Goal: Download file/media

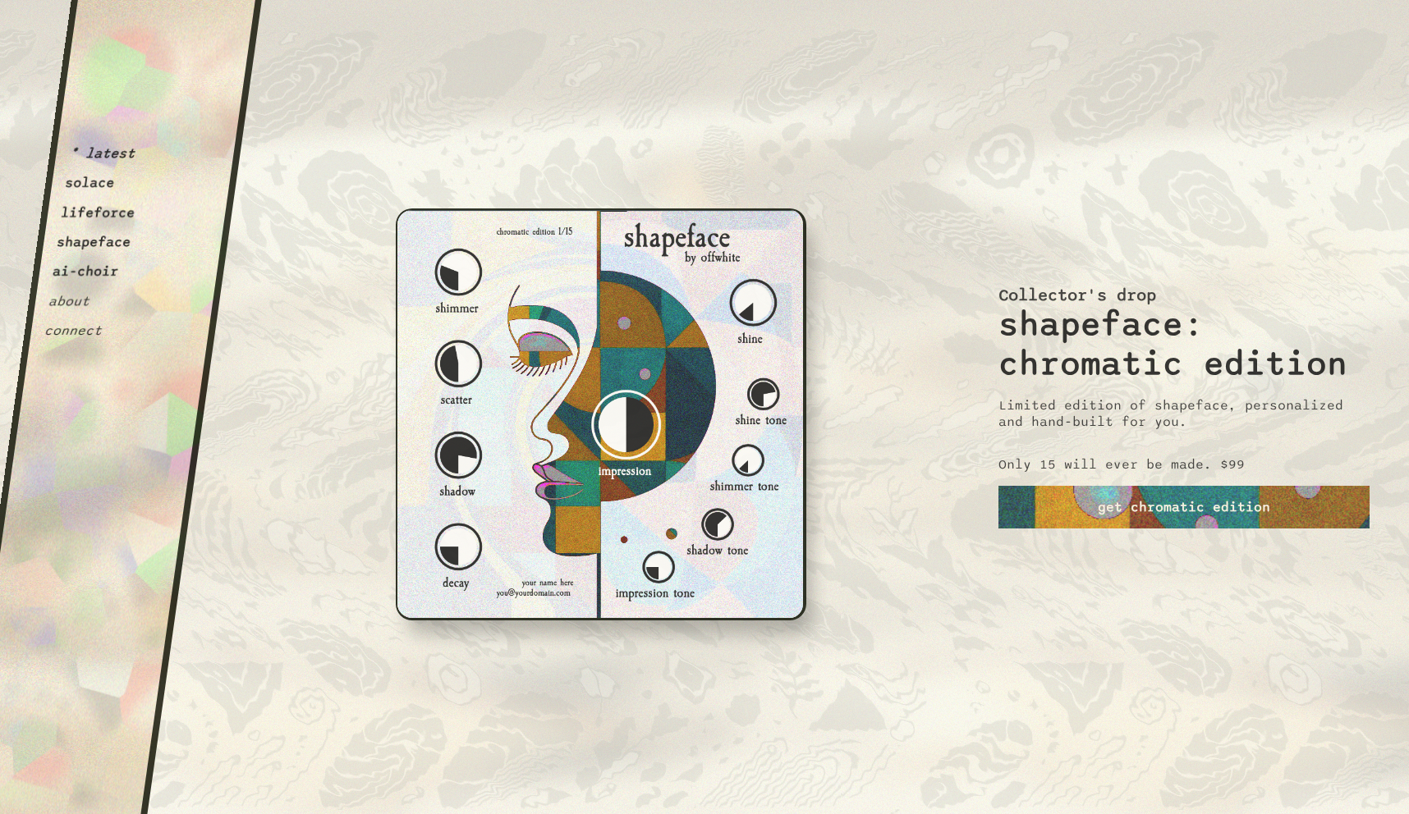
click at [99, 212] on button "lifeforce" at bounding box center [98, 212] width 76 height 16
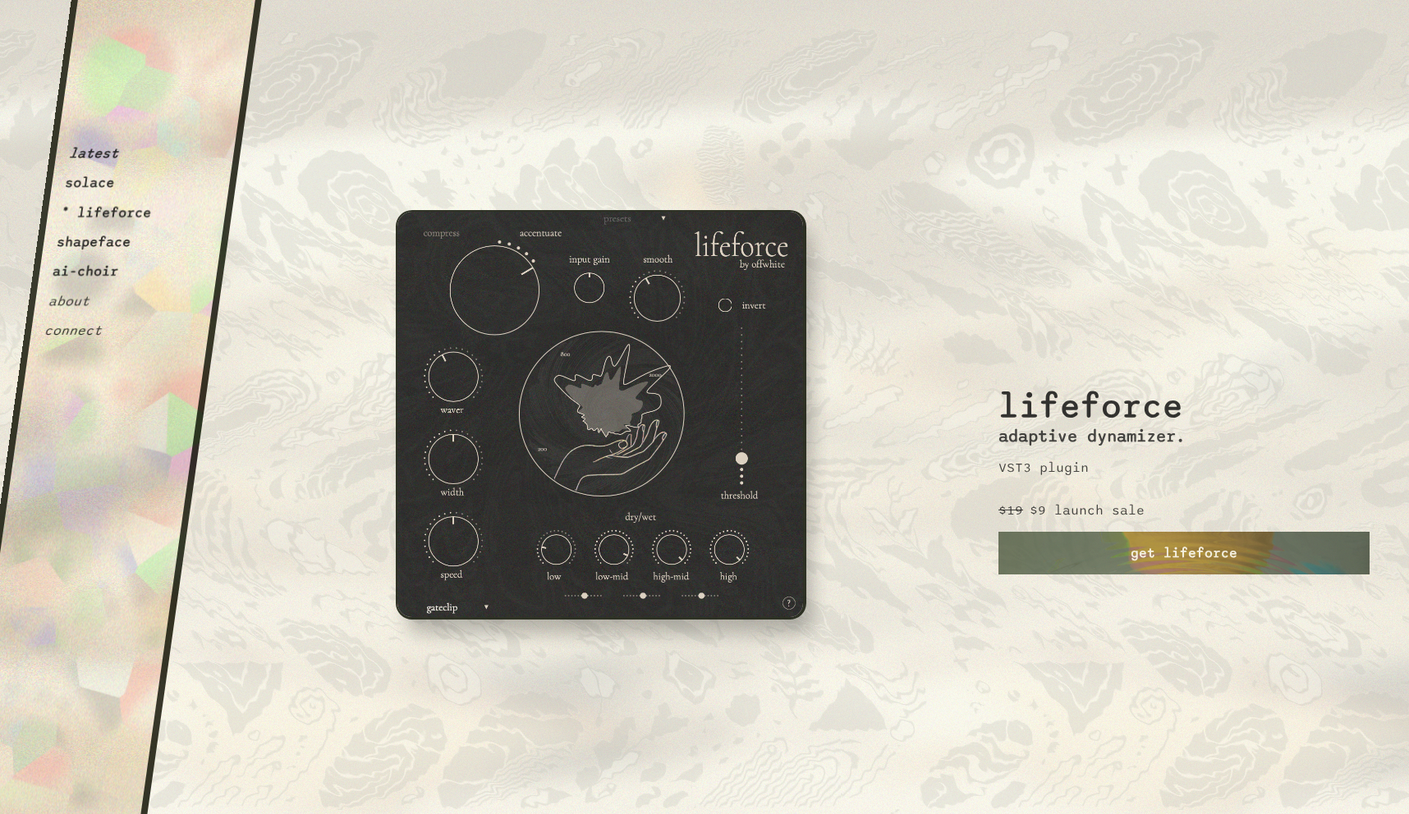
click at [670, 455] on img at bounding box center [601, 415] width 410 height 410
click at [110, 247] on button "shapeface" at bounding box center [94, 242] width 76 height 16
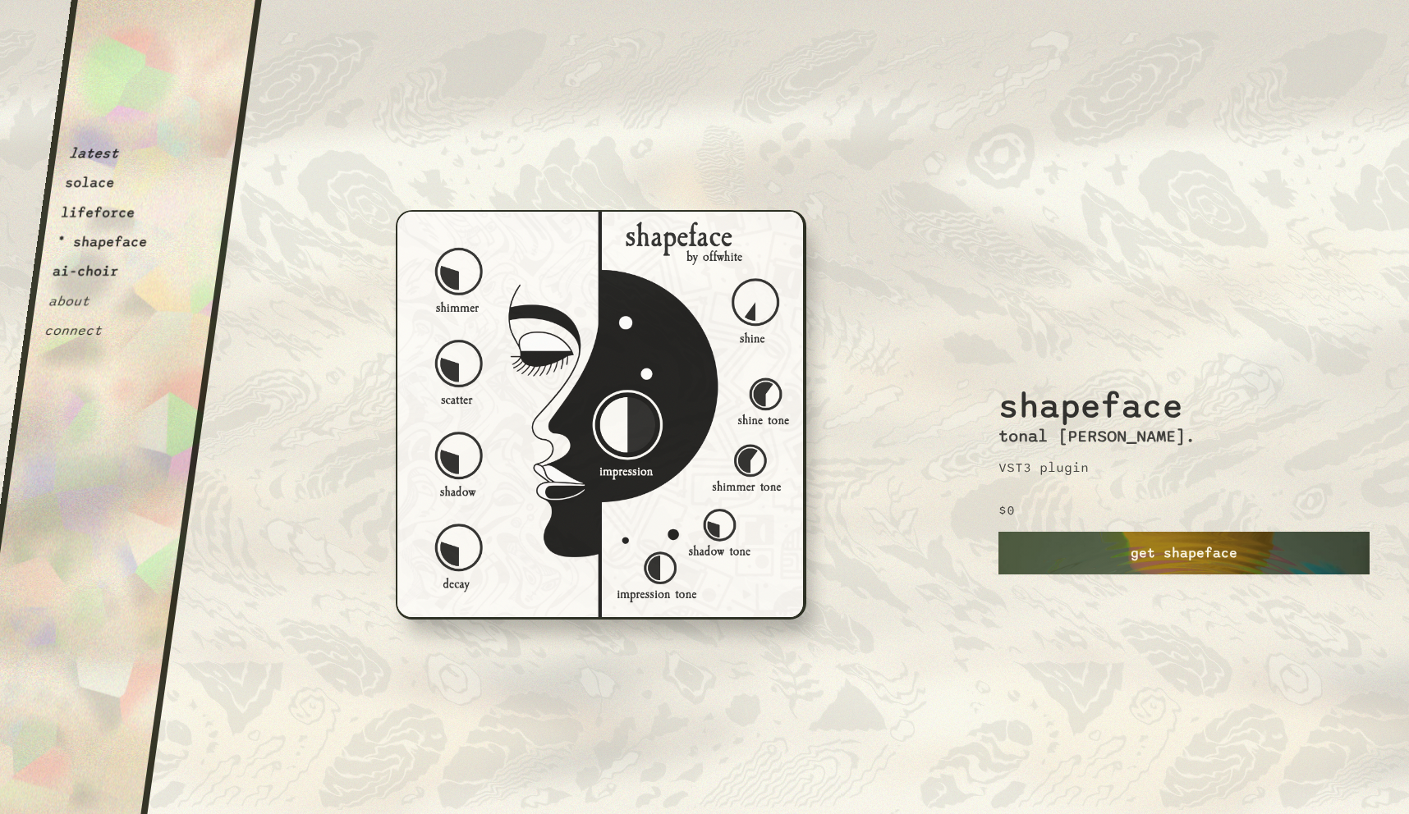
click at [1138, 555] on link "get shapeface" at bounding box center [1183, 553] width 371 height 43
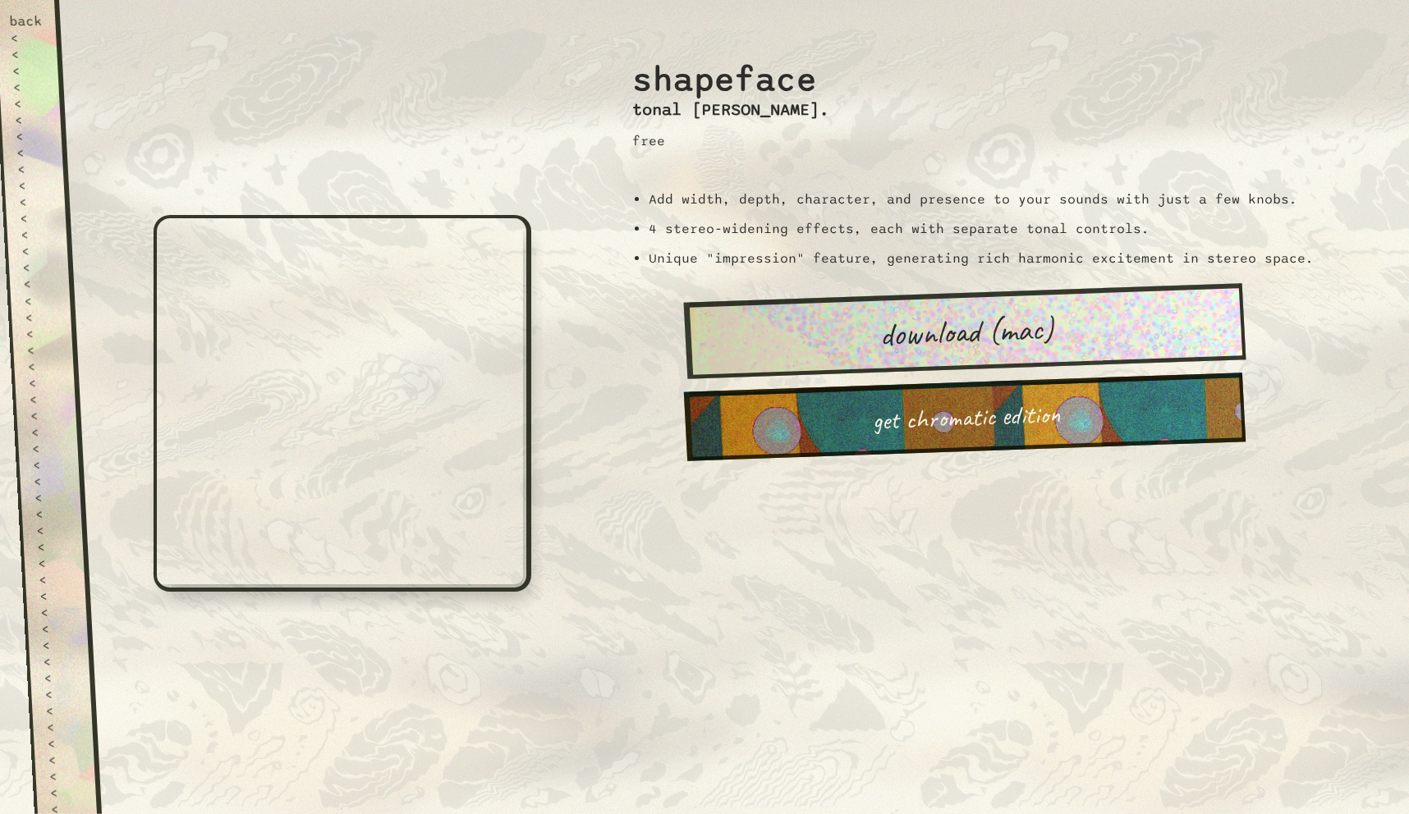
click at [957, 331] on link "download (mac)" at bounding box center [965, 332] width 562 height 96
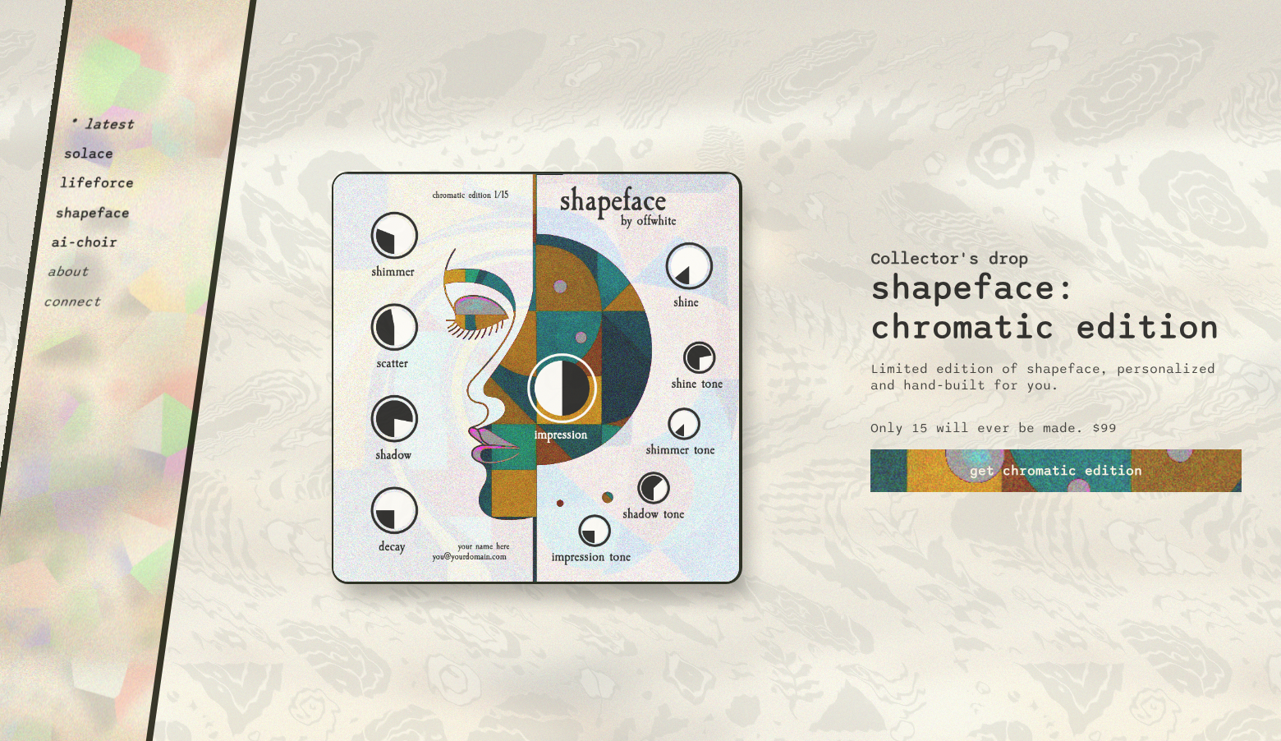
click at [111, 212] on button "shapeface" at bounding box center [93, 212] width 76 height 16
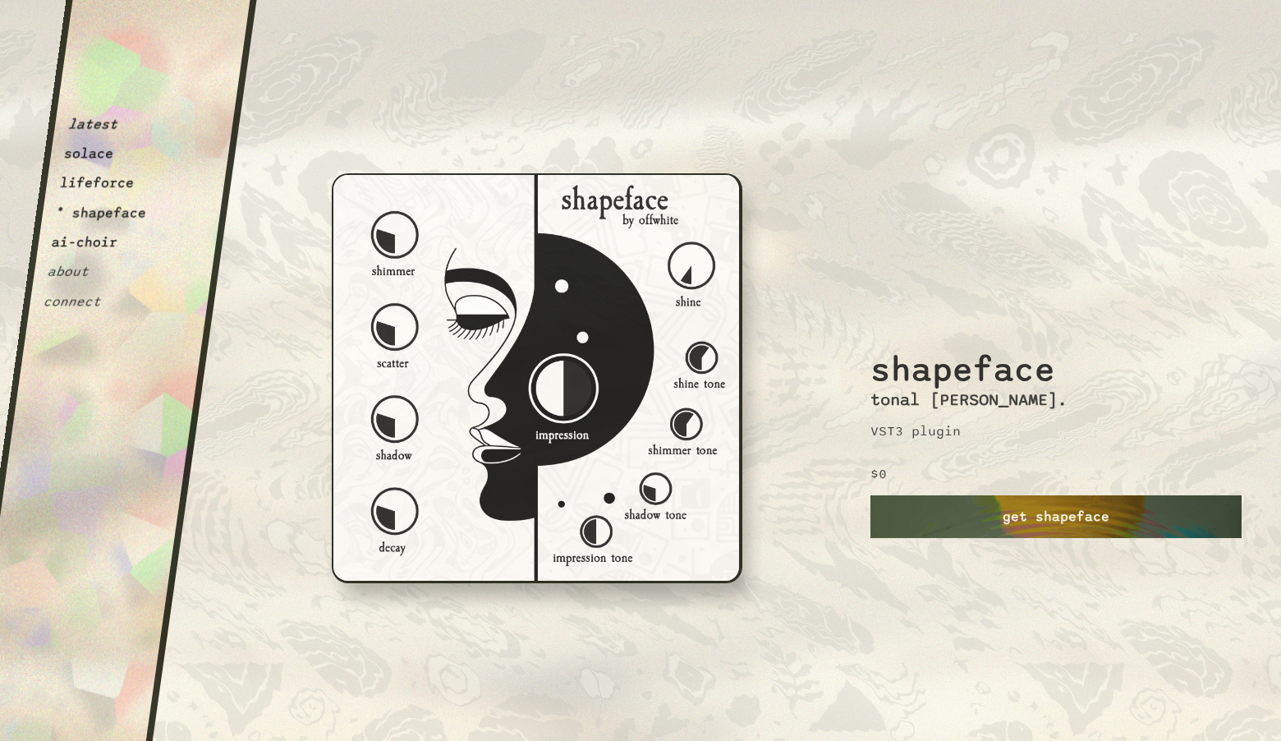
click at [1039, 514] on link "get shapeface" at bounding box center [1055, 516] width 371 height 43
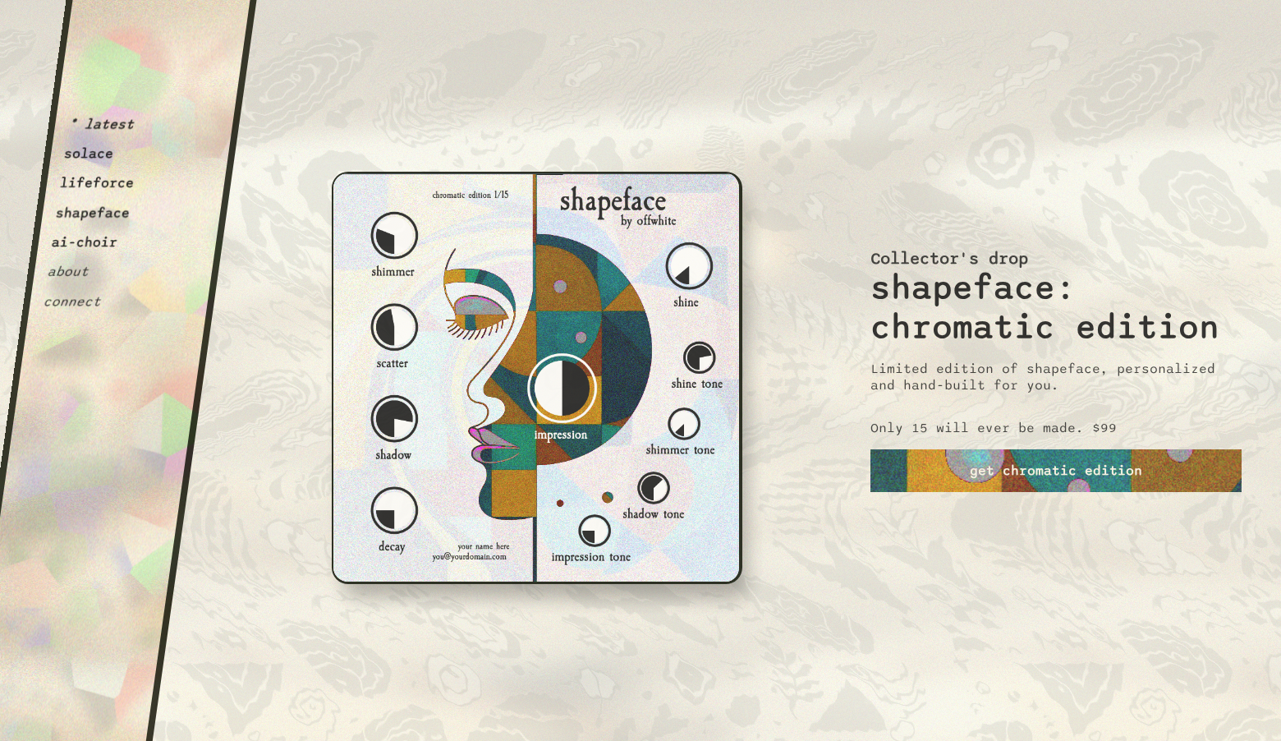
click at [108, 186] on button "lifeforce" at bounding box center [97, 183] width 76 height 16
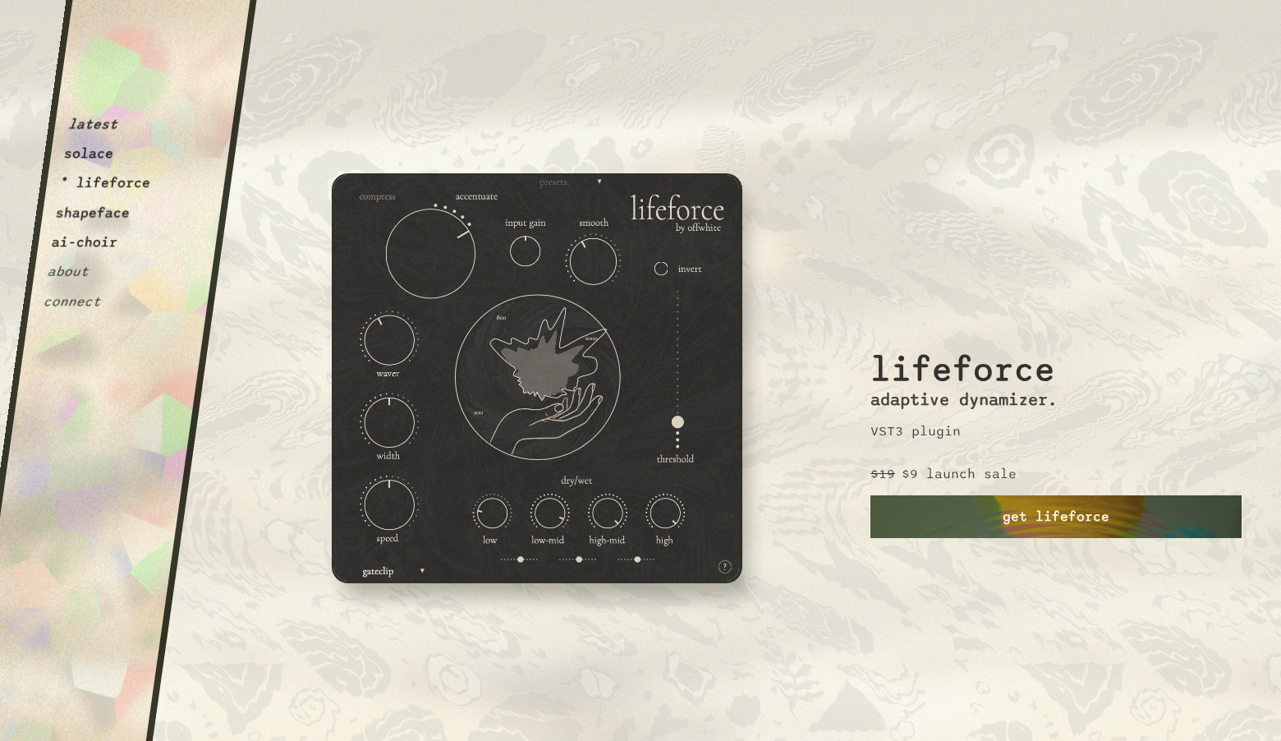
click at [961, 514] on link "get lifeforce" at bounding box center [1055, 516] width 371 height 43
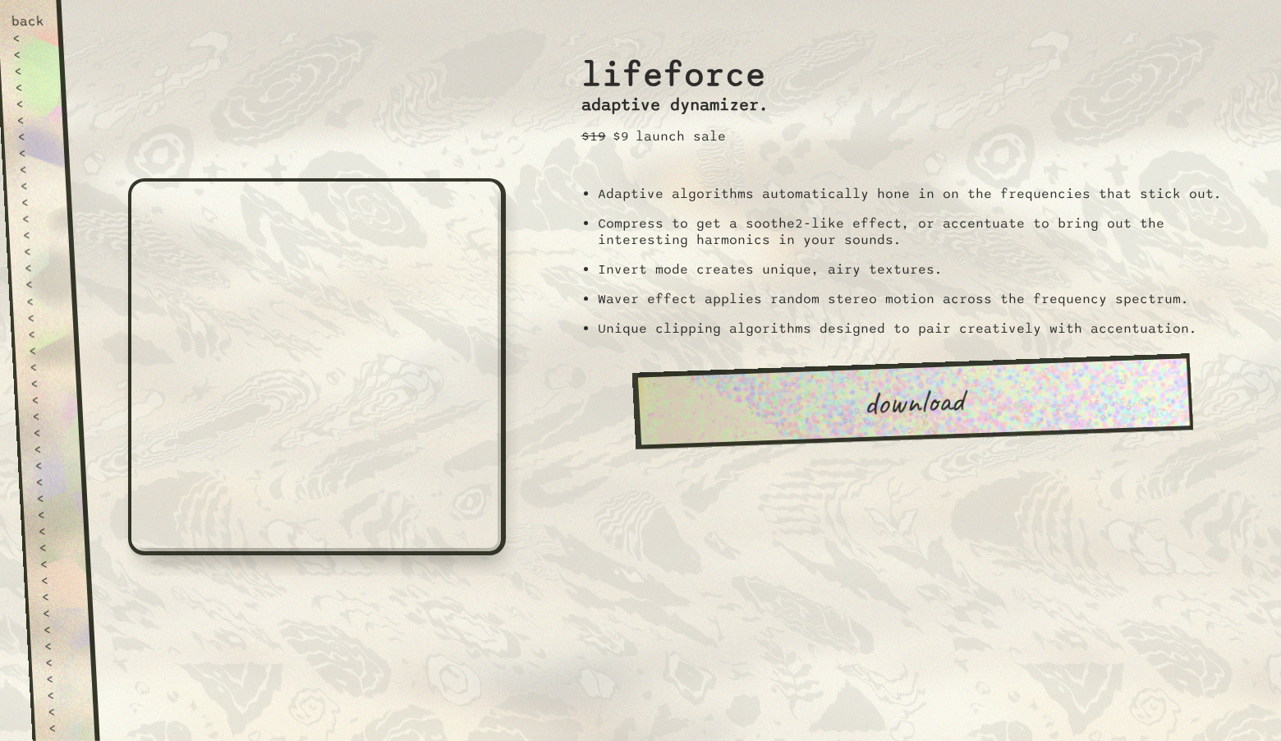
click at [936, 407] on link "download" at bounding box center [913, 401] width 562 height 96
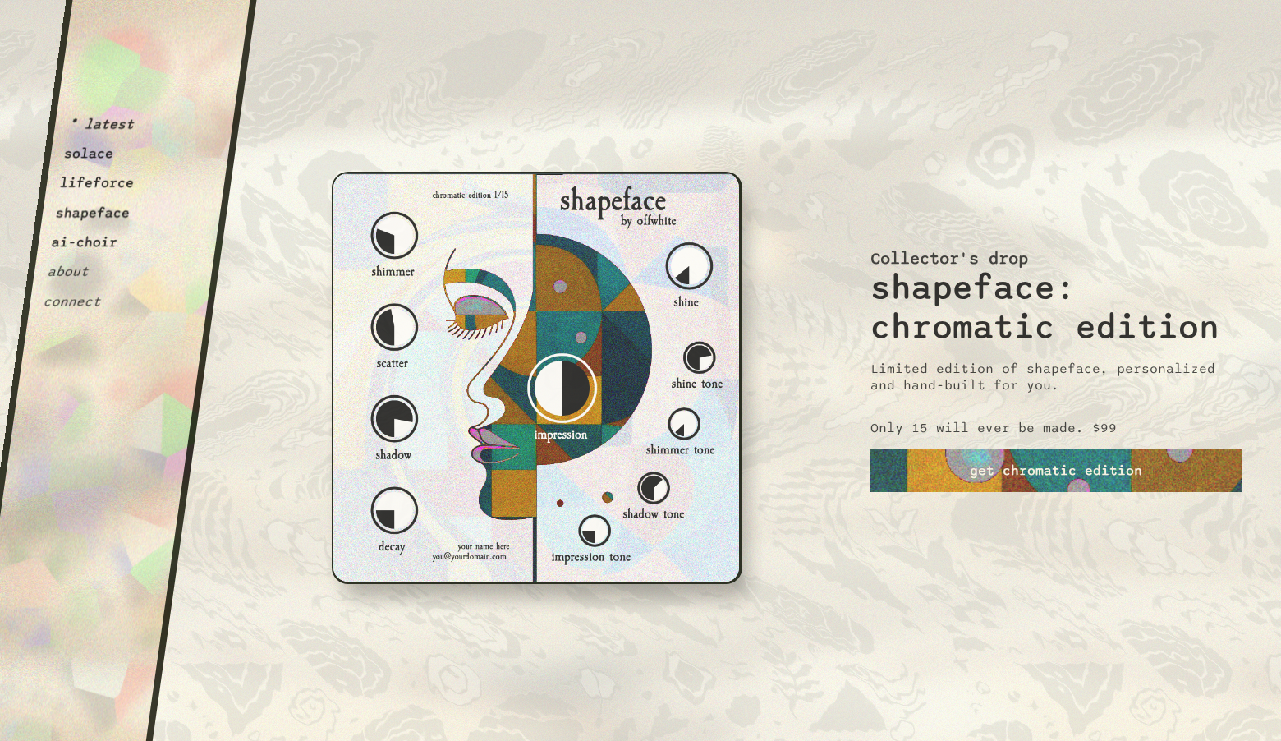
click at [95, 217] on button "shapeface" at bounding box center [93, 212] width 76 height 16
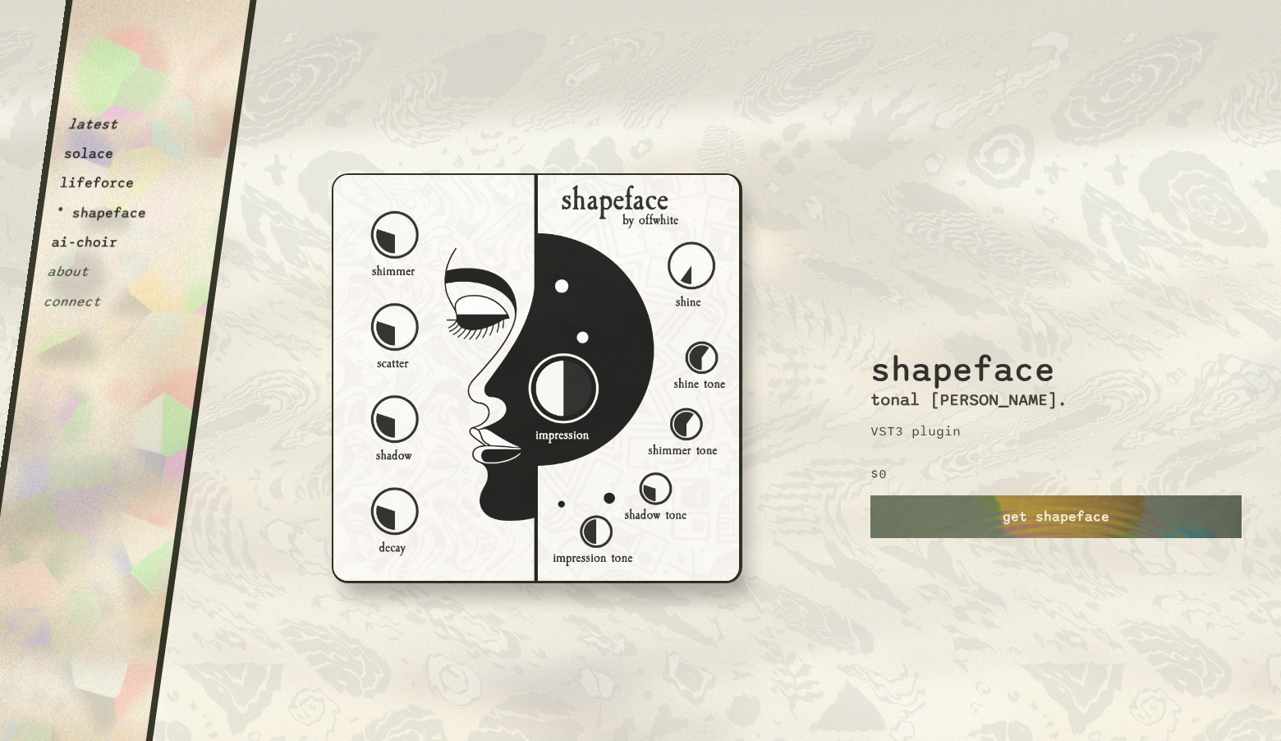
click at [95, 242] on button "ai-choir" at bounding box center [85, 242] width 68 height 16
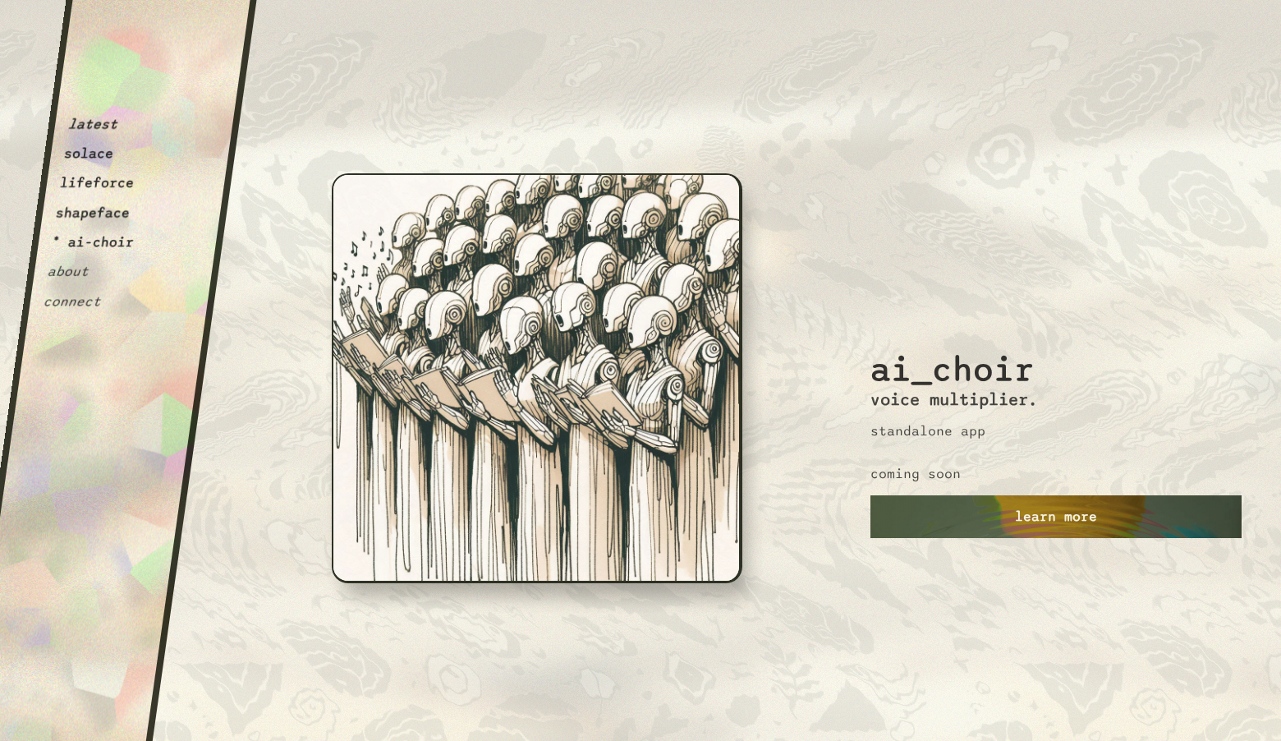
click at [1070, 521] on link "learn more" at bounding box center [1055, 516] width 371 height 43
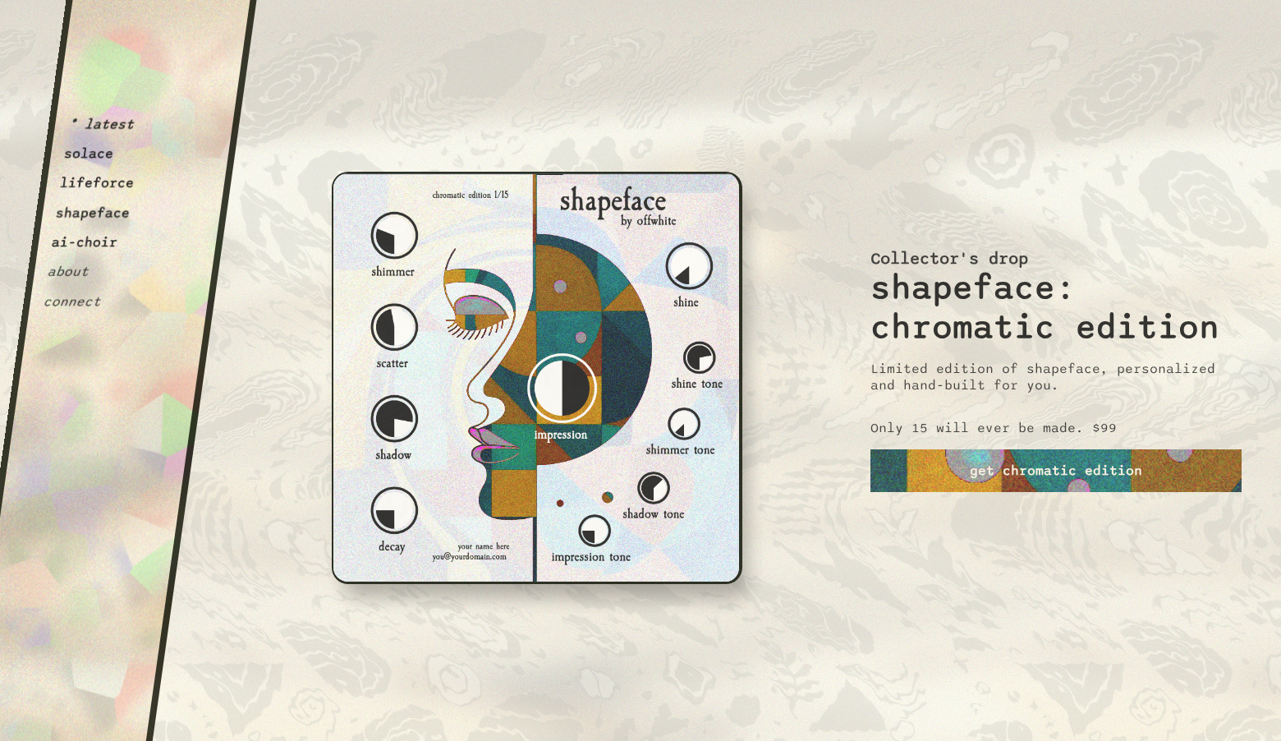
click at [79, 250] on button "ai-choir" at bounding box center [85, 242] width 68 height 16
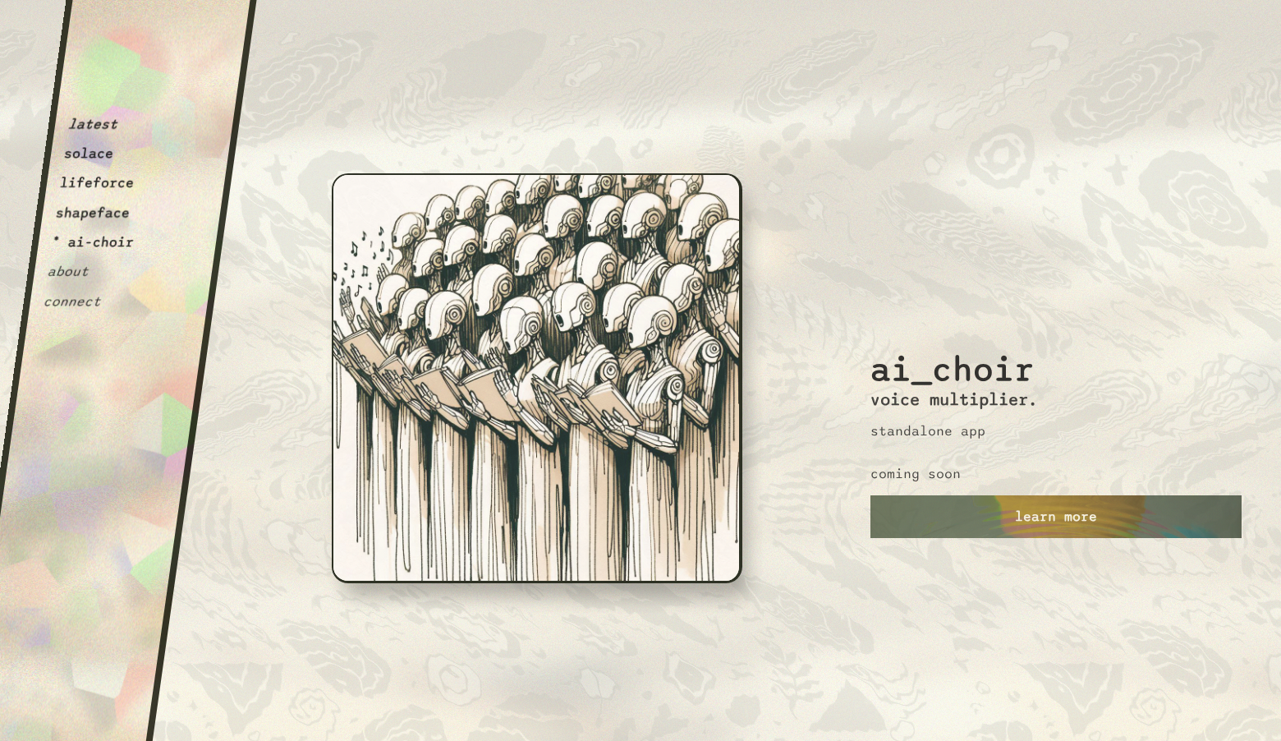
click at [90, 215] on button "shapeface" at bounding box center [93, 212] width 76 height 16
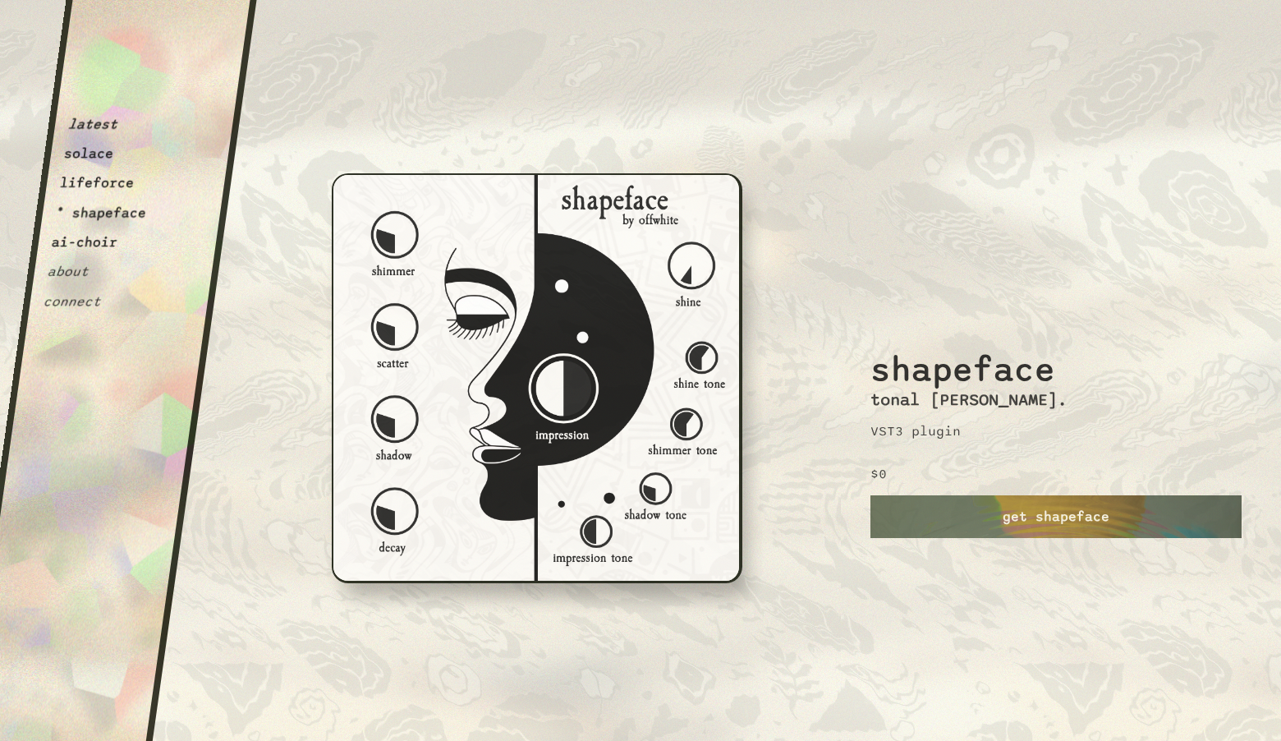
click at [103, 185] on button "lifeforce" at bounding box center [97, 183] width 76 height 16
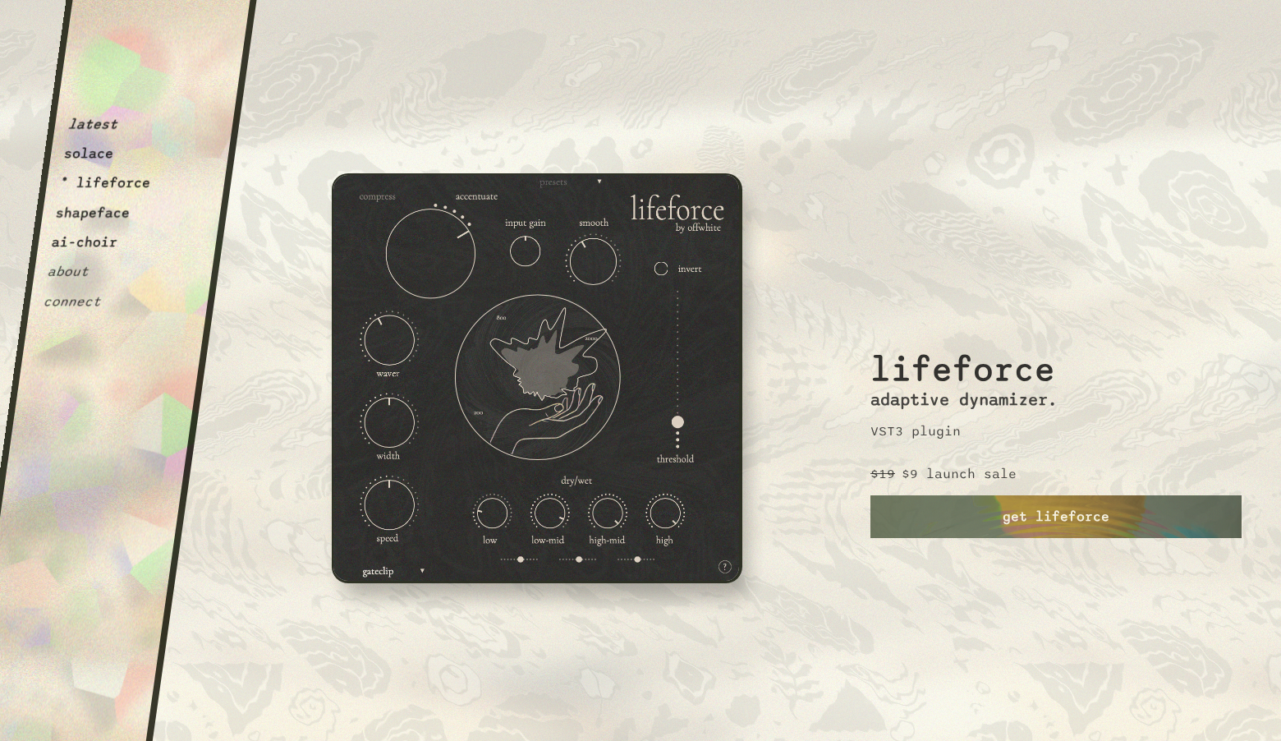
click at [99, 167] on div "latest solace * lifeforce shapeface ai-choir about connect" at bounding box center [109, 161] width 132 height 296
click at [99, 158] on button "solace" at bounding box center [89, 153] width 52 height 16
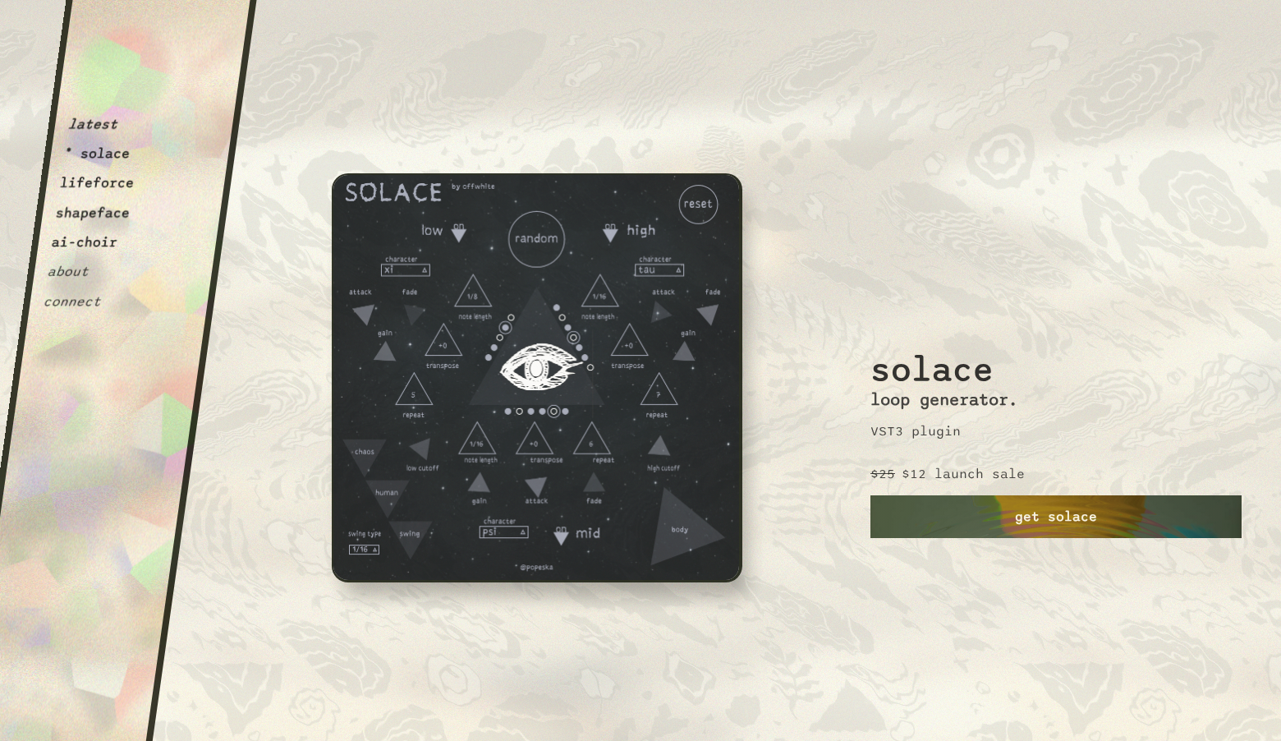
click at [1010, 520] on link "get solace" at bounding box center [1055, 516] width 371 height 43
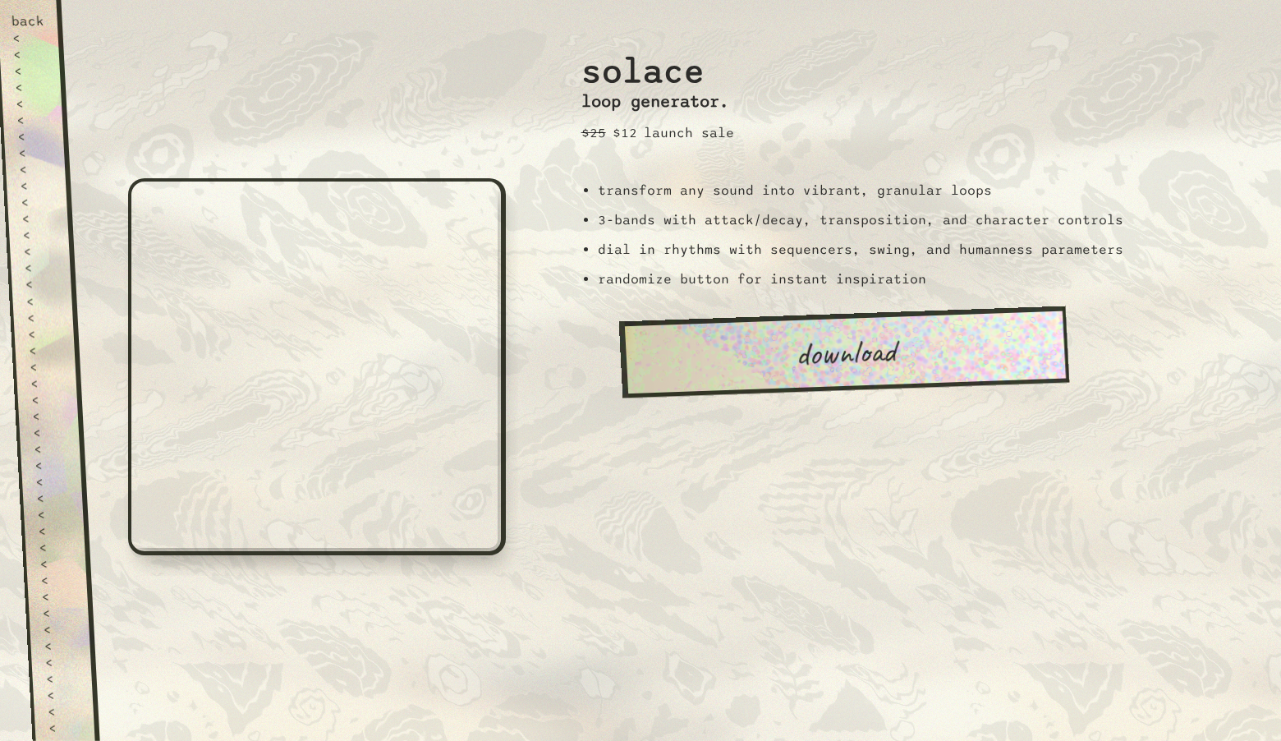
click at [34, 21] on div "back" at bounding box center [28, 21] width 34 height 16
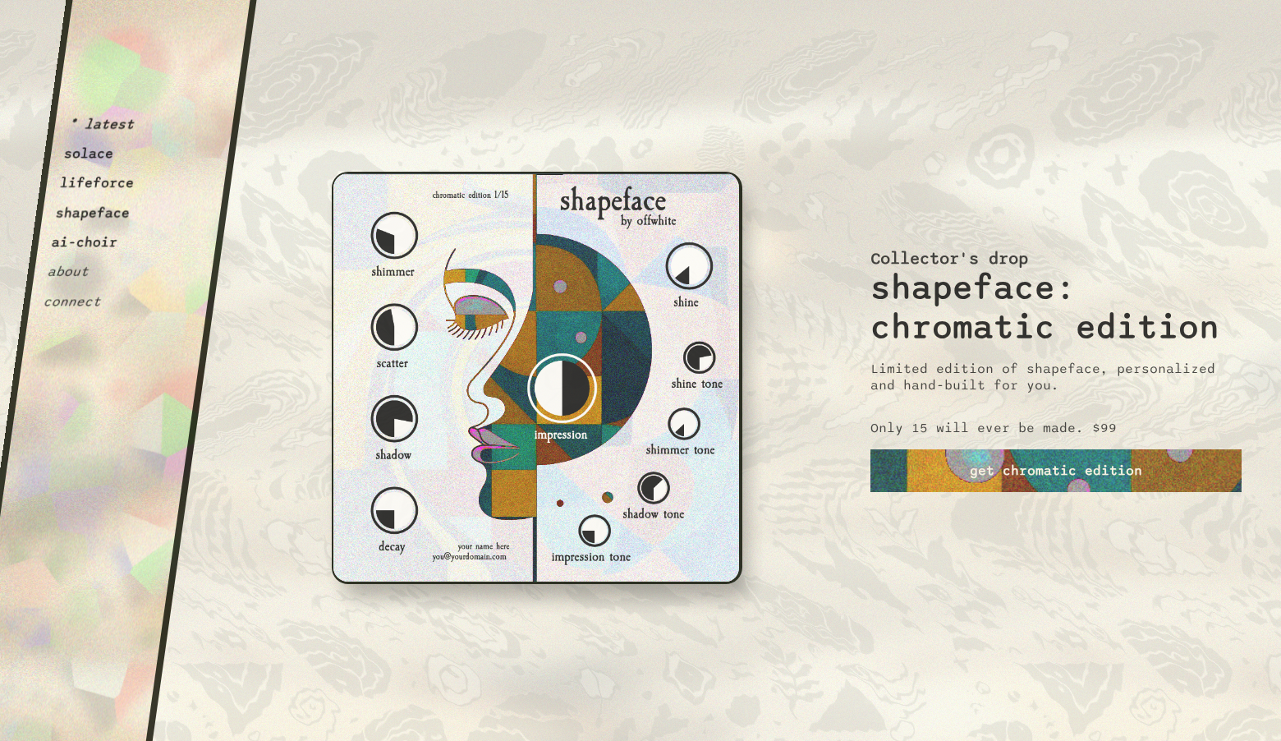
click at [110, 126] on button "* latest" at bounding box center [101, 124] width 68 height 16
